Goal: Check status

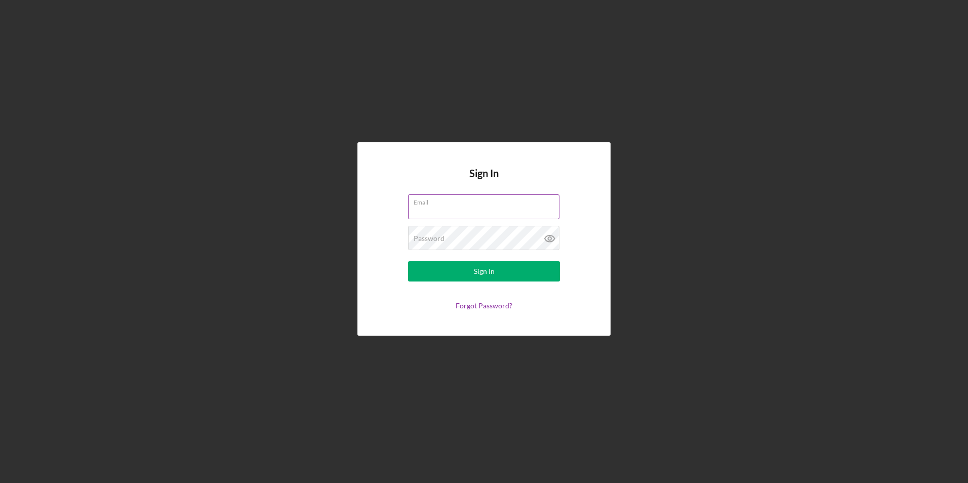
click at [446, 207] on input "Email" at bounding box center [483, 206] width 151 height 24
type input "[EMAIL_ADDRESS][DOMAIN_NAME]"
click at [408, 261] on button "Sign In" at bounding box center [484, 271] width 152 height 20
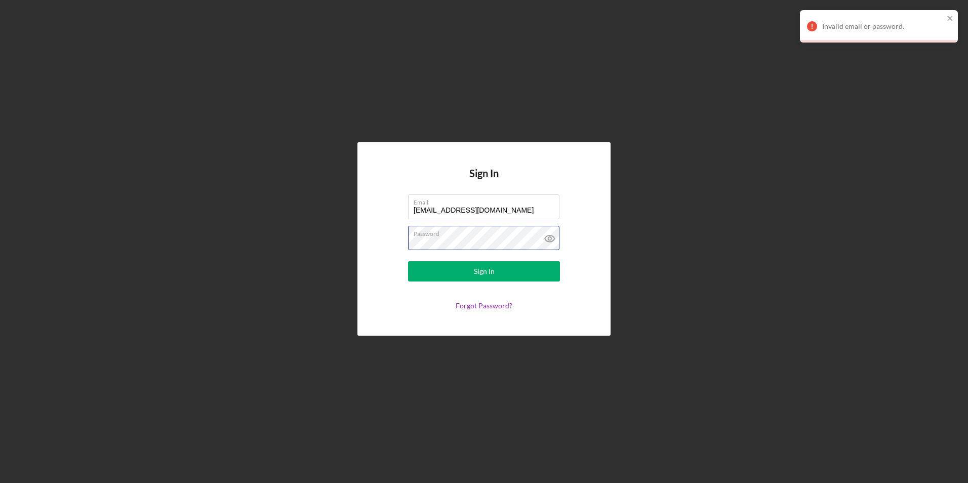
click at [360, 241] on div "Sign In Email [EMAIL_ADDRESS][DOMAIN_NAME] Password Sign In Forgot Password?" at bounding box center [483, 238] width 253 height 193
click at [408, 261] on button "Sign In" at bounding box center [484, 271] width 152 height 20
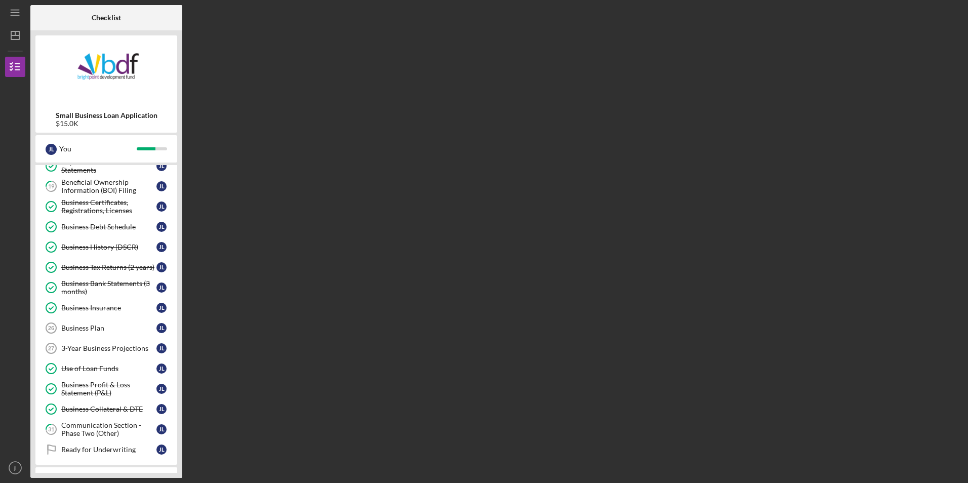
scroll to position [239, 0]
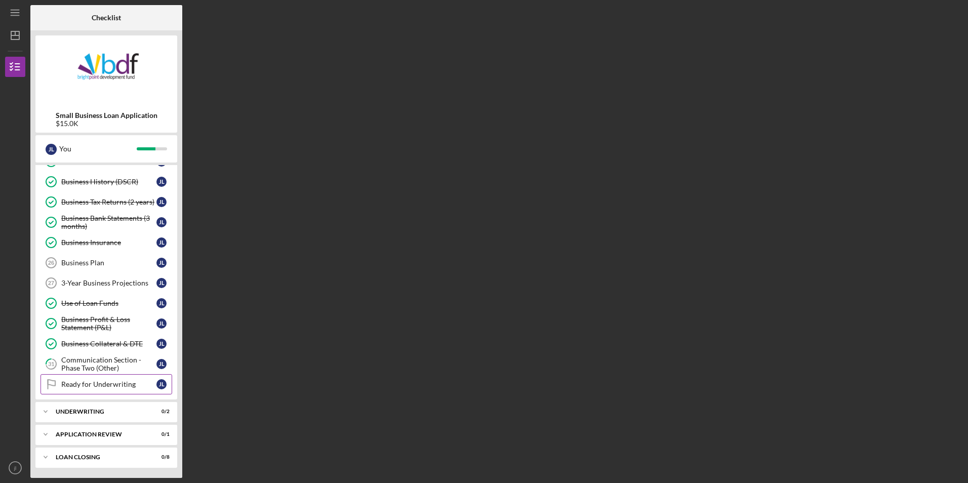
click at [84, 382] on div "Ready for Underwriting" at bounding box center [108, 384] width 95 height 8
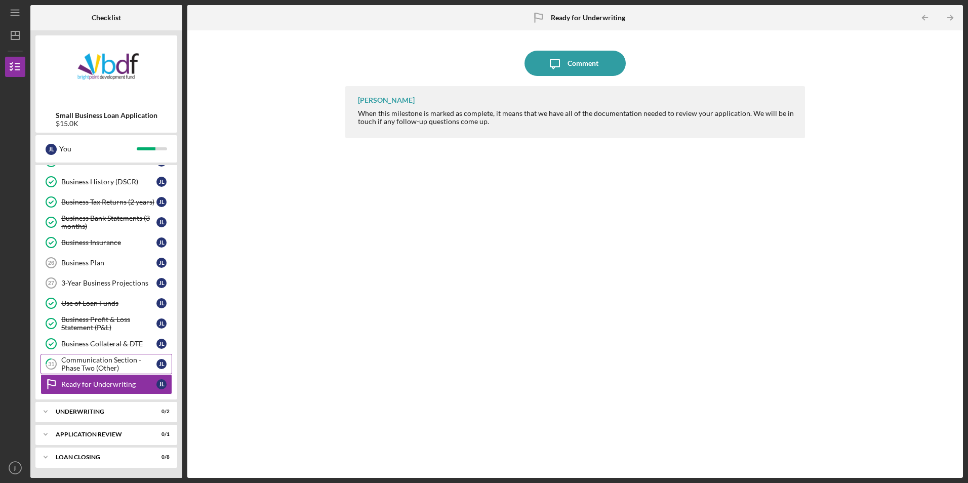
click at [89, 367] on div "Communication Section - Phase Two (Other)" at bounding box center [108, 364] width 95 height 16
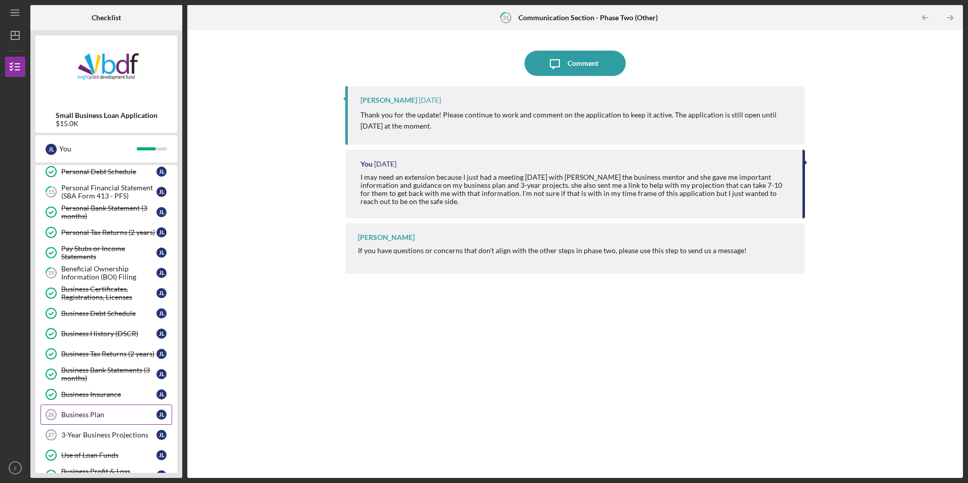
scroll to position [37, 0]
